Goal: Task Accomplishment & Management: Manage account settings

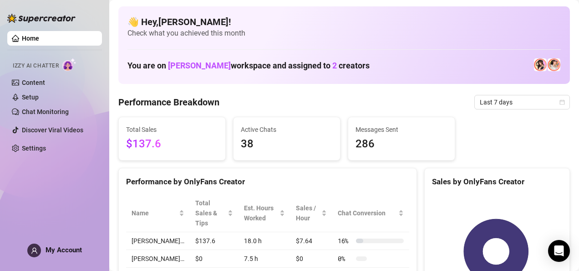
click at [62, 253] on div "My Account" at bounding box center [54, 250] width 55 height 14
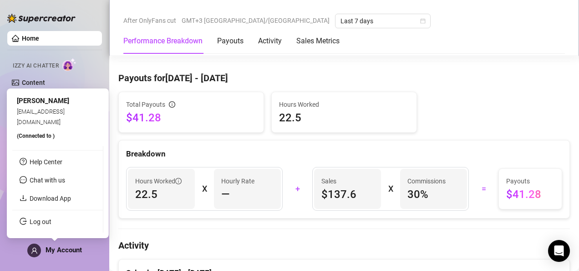
scroll to position [266, 0]
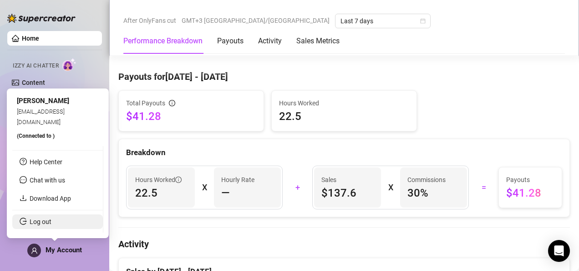
click at [44, 219] on link "Log out" at bounding box center [41, 221] width 22 height 7
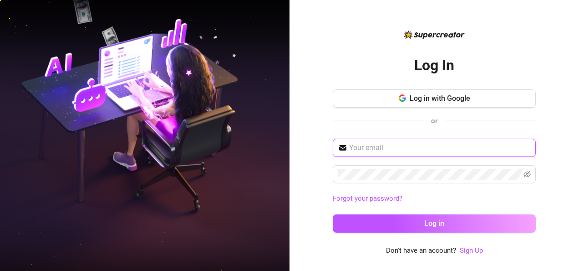
click at [461, 143] on input "text" at bounding box center [439, 147] width 181 height 11
type input "[EMAIL_ADDRESS][DOMAIN_NAME]"
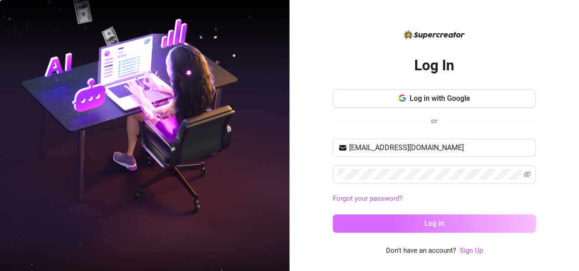
click at [497, 220] on button "Log in" at bounding box center [434, 223] width 203 height 18
